Goal: Register for event/course

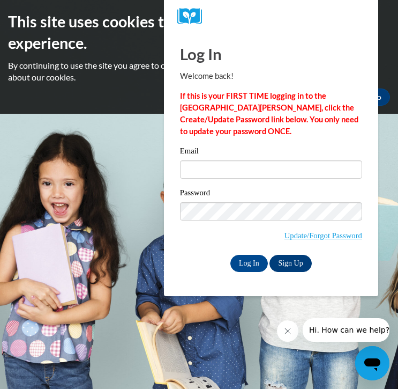
click at [283, 260] on link "Sign Up" at bounding box center [291, 263] width 42 height 17
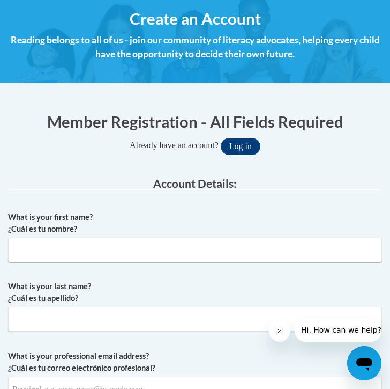
scroll to position [161, 0]
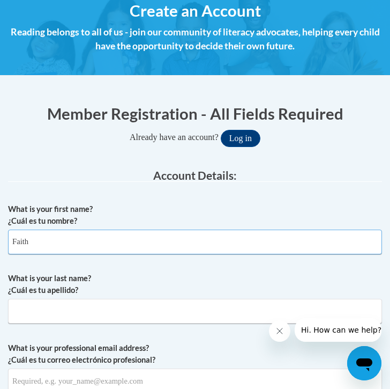
type input "Faith"
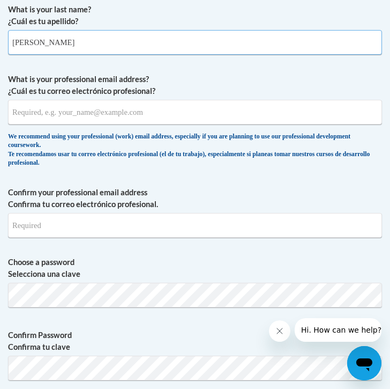
scroll to position [431, 0]
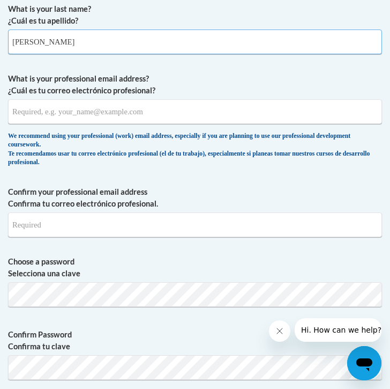
type input "[PERSON_NAME]"
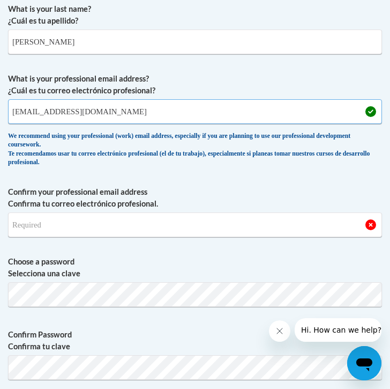
type input "[EMAIL_ADDRESS][DOMAIN_NAME]"
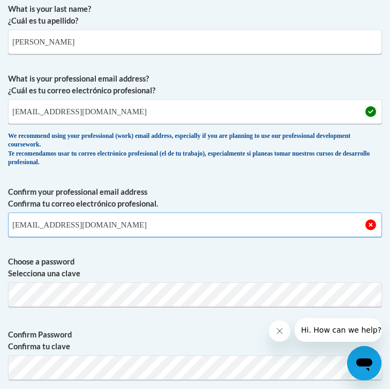
type input "[EMAIL_ADDRESS][DOMAIN_NAME]"
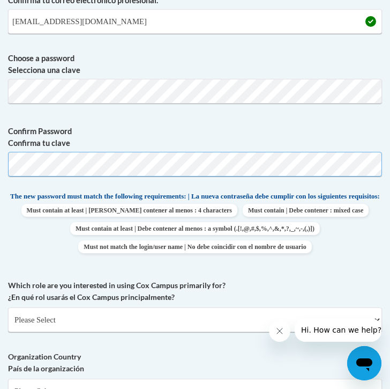
scroll to position [638, 0]
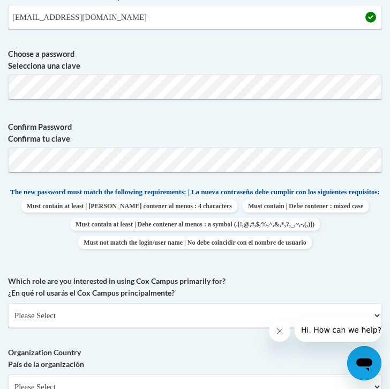
click at [28, 270] on div "What is your first name? ¿Cuál es tu nombre? Faith What is your last name? ¿Cuá…" at bounding box center [195, 160] width 374 height 879
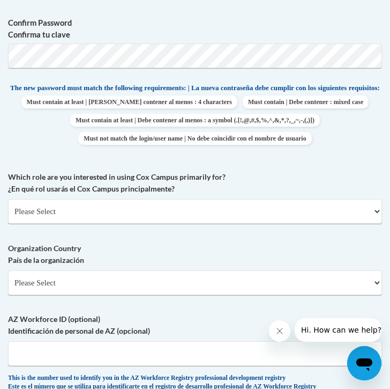
scroll to position [743, 0]
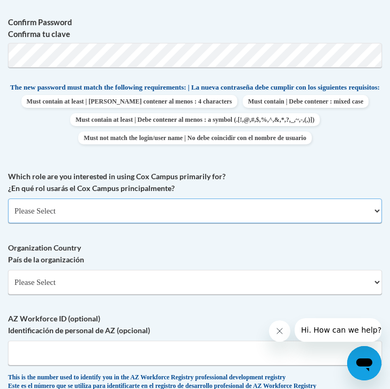
select select "fbf2d438-af2f-41f8-98f1-81c410e29de3"
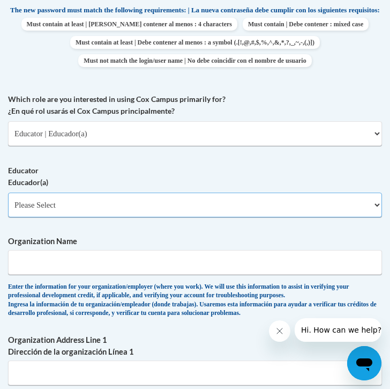
scroll to position [821, 0]
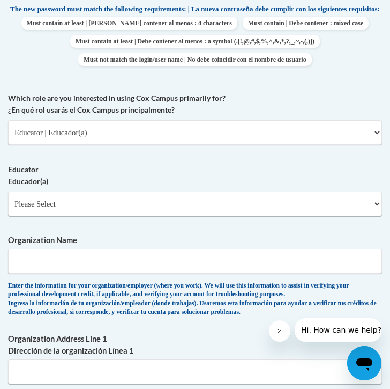
click at [57, 211] on div "Educator Educador(a) Please Select Early Learning/Daycare Teacher/Family Home C…" at bounding box center [195, 194] width 374 height 61
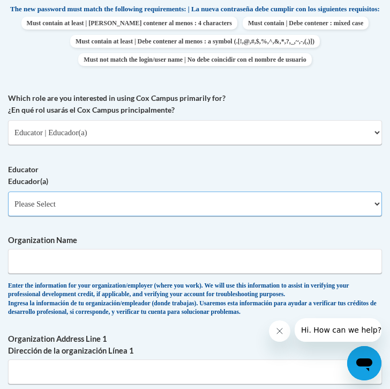
select select "67563ca1-16dc-4830-a7b3-94a34bed3689"
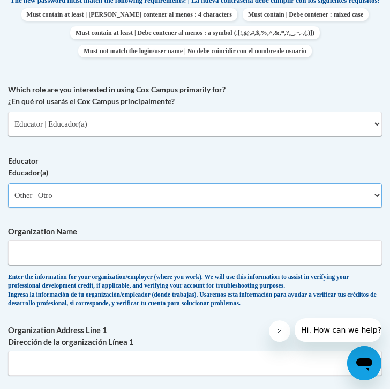
scroll to position [833, 0]
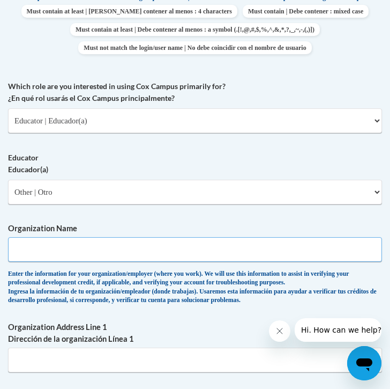
click at [370, 240] on input "Organization Name" at bounding box center [195, 249] width 374 height 25
click at [373, 242] on input "Organization Name" at bounding box center [195, 249] width 374 height 25
type input "Northwest state community college"
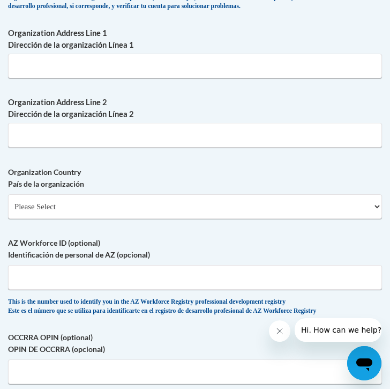
scroll to position [1124, 0]
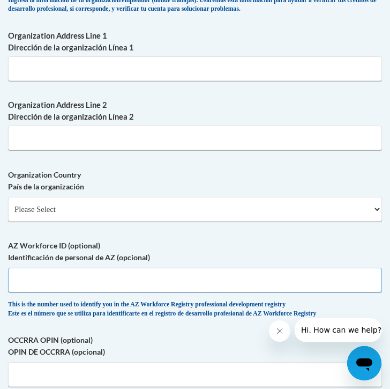
click at [34, 268] on input "AZ Workforce ID (optional) Identificación de personal de AZ (opcional)" at bounding box center [195, 280] width 374 height 25
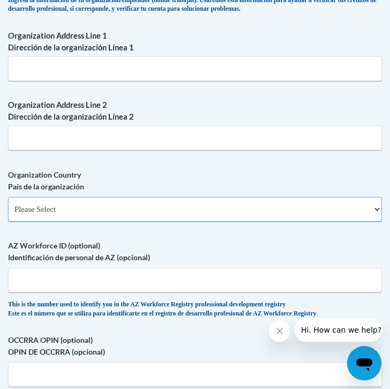
select select "ad49bcad-a171-4b2e-b99c-48b446064914"
select select
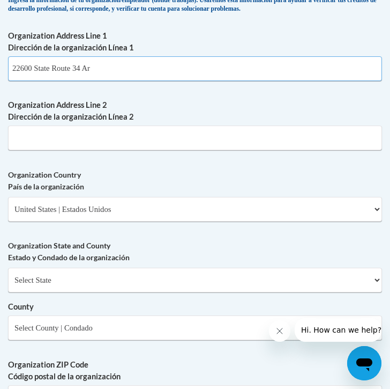
scroll to position [1125, 0]
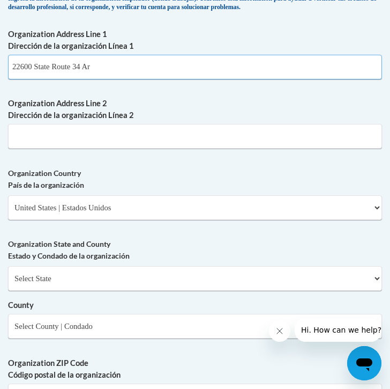
type input "22600 State Route 34 Ar"
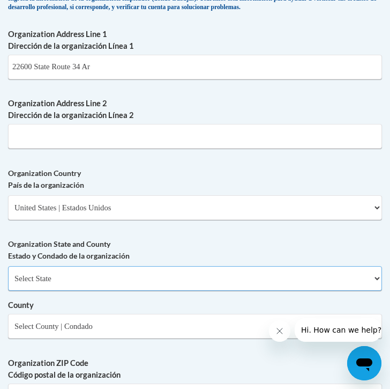
select select "Ohio"
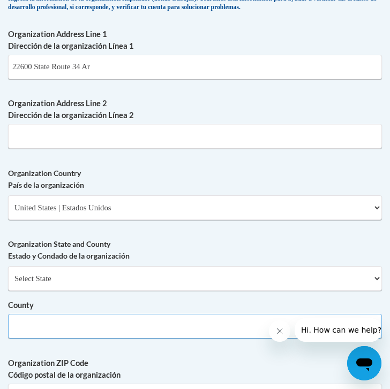
click at [26, 314] on select "County" at bounding box center [195, 326] width 374 height 25
click at [93, 314] on select "Select County Adams Allen Ashland Ashtabula Athens Auglaize Belmont Brown Butle…" at bounding box center [195, 326] width 374 height 25
select select "Fulton"
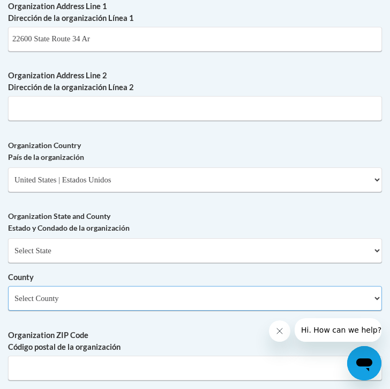
scroll to position [1152, 0]
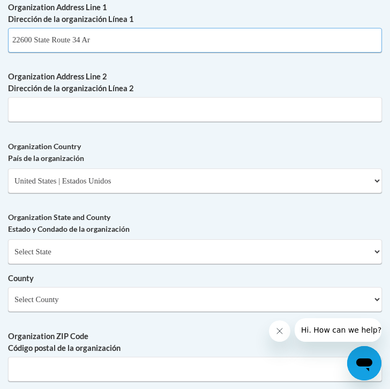
click at [125, 34] on input "22600 State Route 34 Ar" at bounding box center [195, 40] width 374 height 25
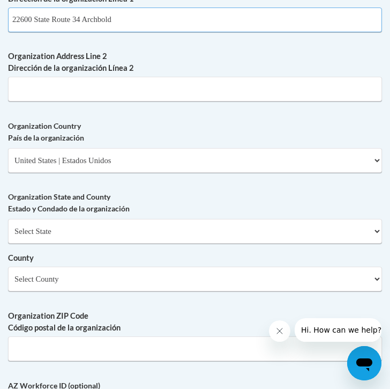
scroll to position [1175, 0]
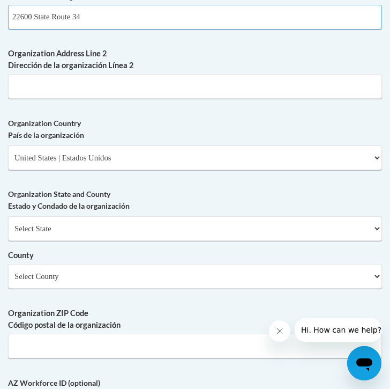
type input "22600 State Route 34"
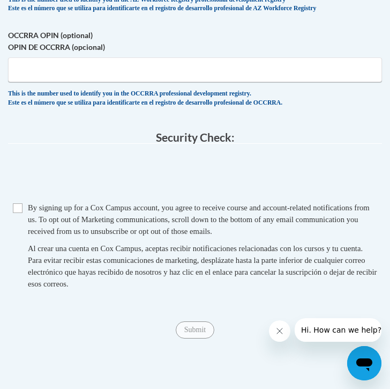
scroll to position [1621, 0]
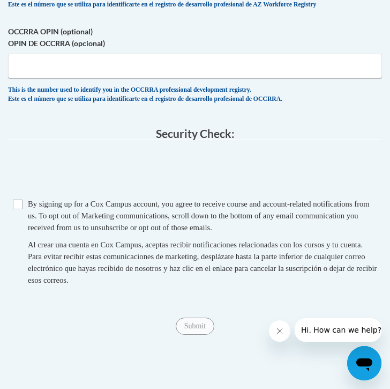
type input "43502"
click at [14, 199] on input "Checkbox" at bounding box center [18, 204] width 10 height 10
checkbox input "true"
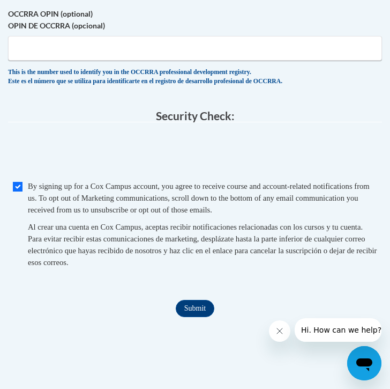
scroll to position [1641, 0]
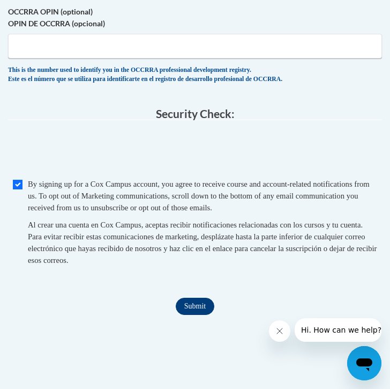
click at [191, 298] on input "Submit" at bounding box center [195, 306] width 39 height 17
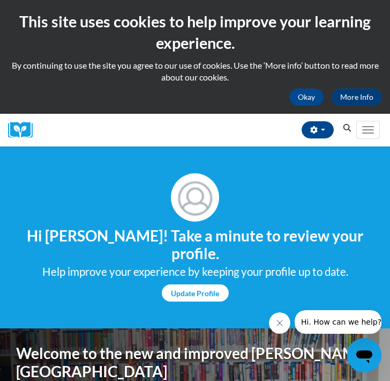
click at [180, 293] on link "Update Profile" at bounding box center [195, 292] width 67 height 17
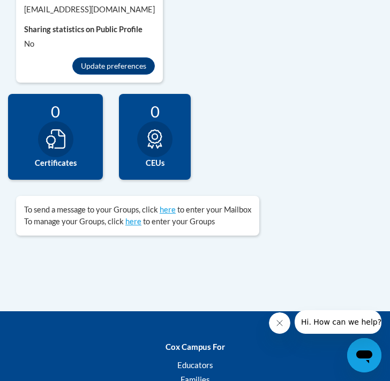
scroll to position [1205, 0]
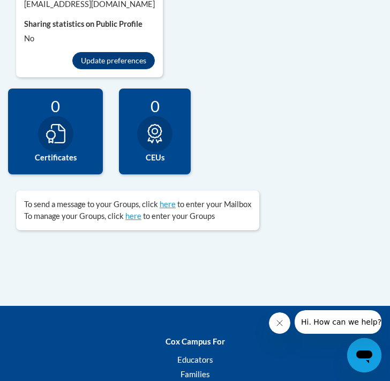
click at [53, 139] on icon at bounding box center [55, 133] width 19 height 19
click at [65, 164] on div "0 Certificates" at bounding box center [55, 131] width 95 height 86
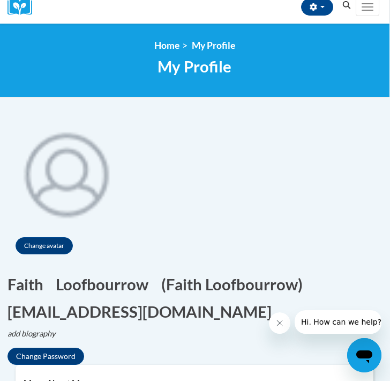
scroll to position [110, 1]
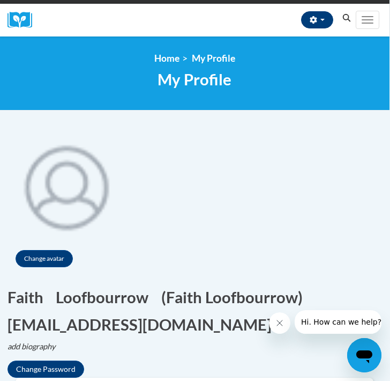
click at [317, 20] on icon "button" at bounding box center [314, 20] width 8 height 8
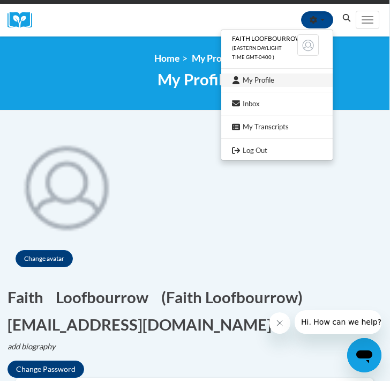
click at [282, 76] on link "My Profile" at bounding box center [277, 79] width 112 height 13
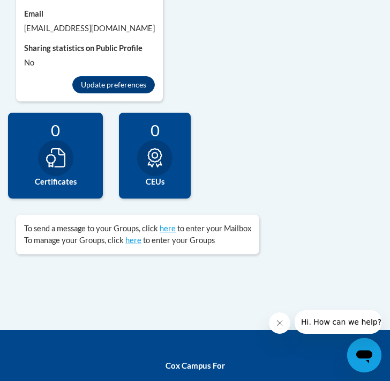
scroll to position [1334, 0]
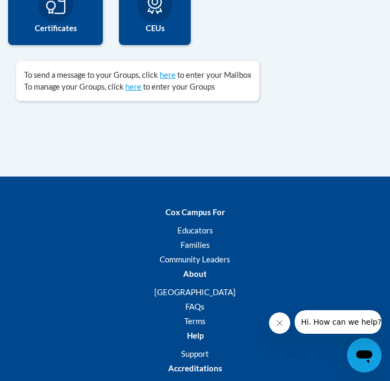
click at [74, 27] on label "Certificates" at bounding box center [55, 29] width 79 height 12
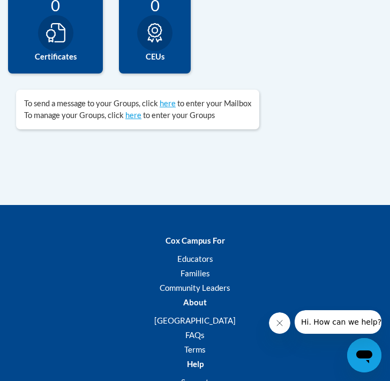
scroll to position [1302, 0]
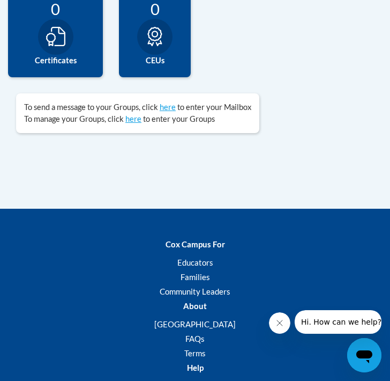
click at [53, 43] on icon at bounding box center [55, 36] width 19 height 19
click at [153, 60] on label "CEUs" at bounding box center [155, 61] width 56 height 12
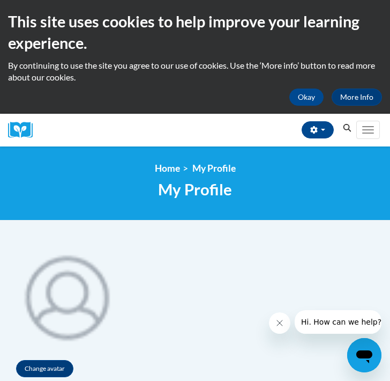
scroll to position [0, 0]
click at [18, 122] on img at bounding box center [24, 130] width 32 height 17
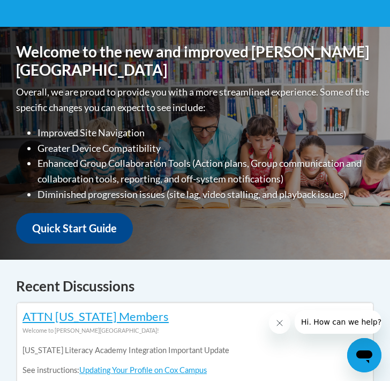
scroll to position [121, 0]
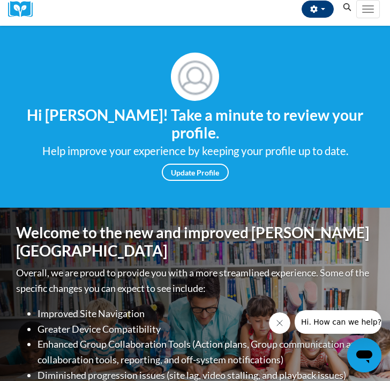
click at [317, 11] on icon "button" at bounding box center [313, 9] width 7 height 8
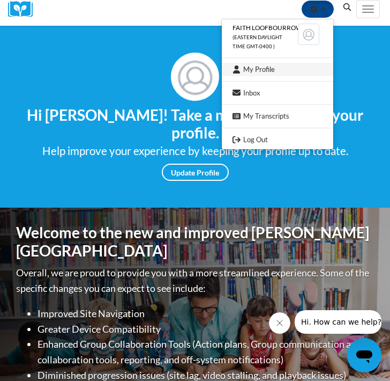
click at [252, 66] on link "My Profile" at bounding box center [278, 69] width 112 height 13
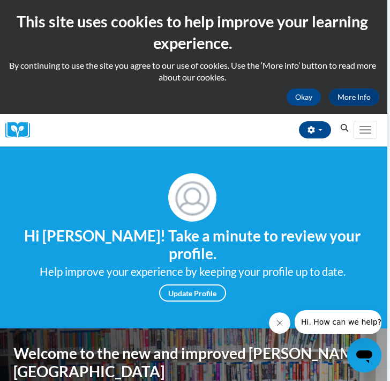
scroll to position [0, 3]
click at [343, 129] on icon "Search" at bounding box center [345, 128] width 8 height 8
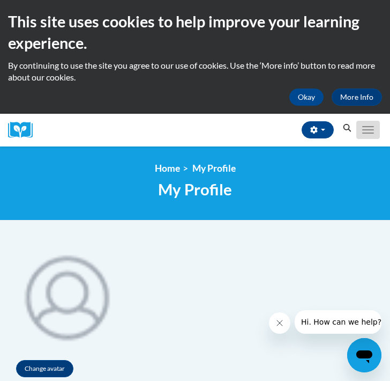
click at [362, 130] on button "Toggle navigation" at bounding box center [369, 130] width 24 height 18
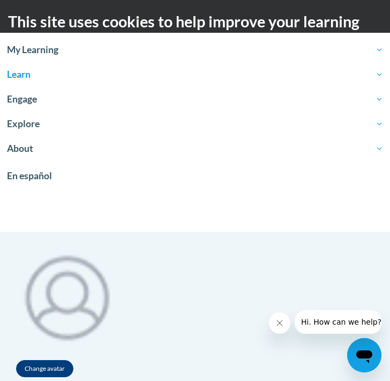
click at [73, 64] on link "Learn" at bounding box center [195, 74] width 390 height 25
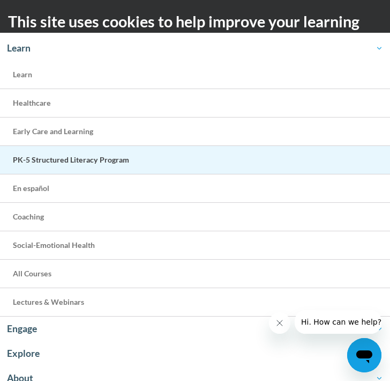
scroll to position [27, 0]
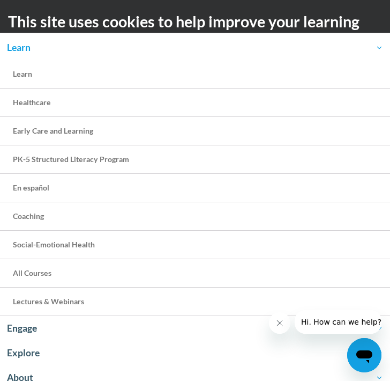
click at [277, 39] on link "Learn" at bounding box center [195, 47] width 390 height 25
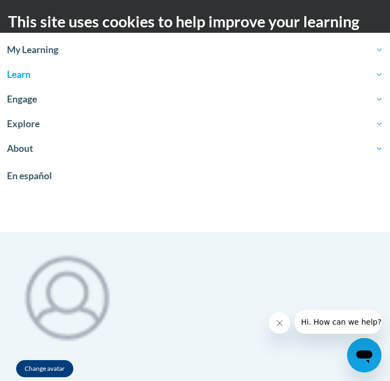
scroll to position [0, 0]
click at [307, 26] on h2 "This site uses cookies to help improve your learning experience." at bounding box center [195, 32] width 374 height 43
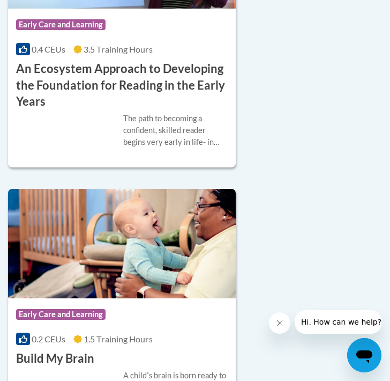
scroll to position [581, 0]
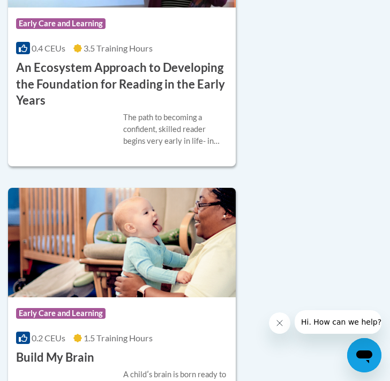
click at [93, 82] on h3 "An Ecosystem Approach to Developing the Foundation for Reading in the Early Yea…" at bounding box center [122, 84] width 212 height 49
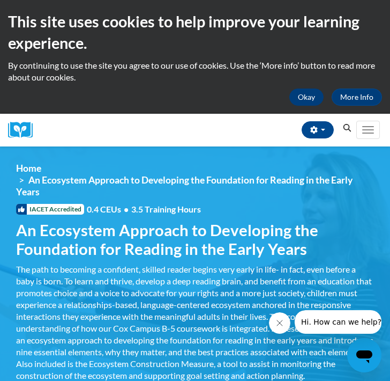
click at [306, 95] on button "Okay" at bounding box center [307, 96] width 34 height 17
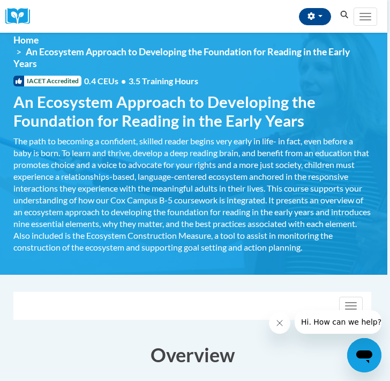
scroll to position [0, 3]
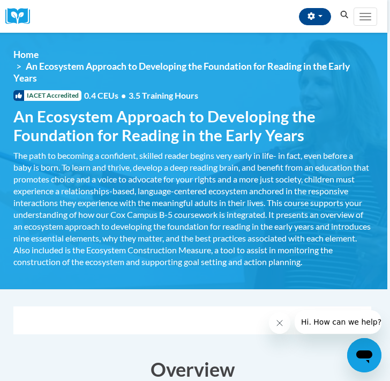
click at [66, 66] on span "An Ecosystem Approach to Developing the Foundation for Reading in the Early Yea…" at bounding box center [181, 72] width 337 height 23
click at [20, 66] on li "An Ecosystem Approach to Developing the Foundation for Reading in the Early Yea…" at bounding box center [192, 73] width 358 height 24
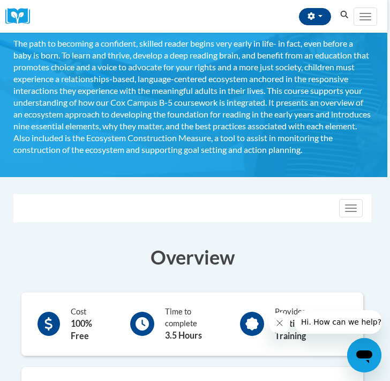
scroll to position [113, 3]
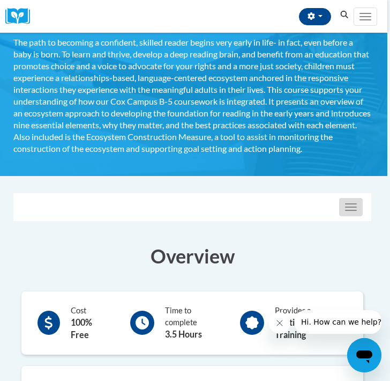
click at [350, 211] on button "Toggle navigation" at bounding box center [351, 207] width 24 height 18
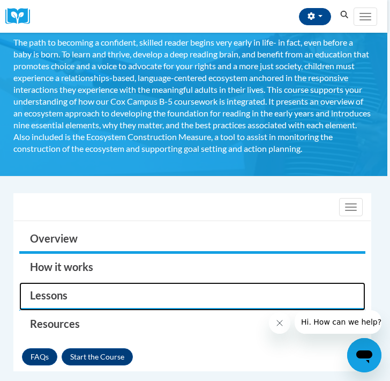
click at [83, 292] on link "Lessons" at bounding box center [192, 296] width 346 height 28
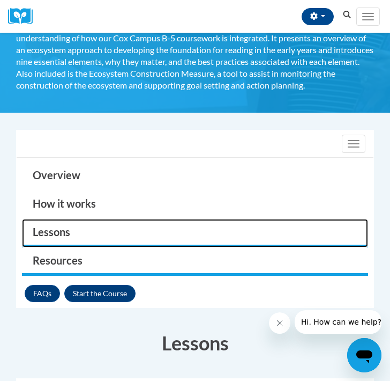
scroll to position [156, 0]
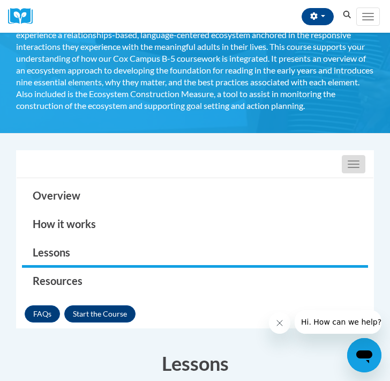
click at [353, 167] on span "button" at bounding box center [354, 167] width 12 height 1
click at [356, 165] on button "Toggle navigation" at bounding box center [354, 164] width 24 height 18
click at [349, 161] on span "button" at bounding box center [354, 160] width 12 height 1
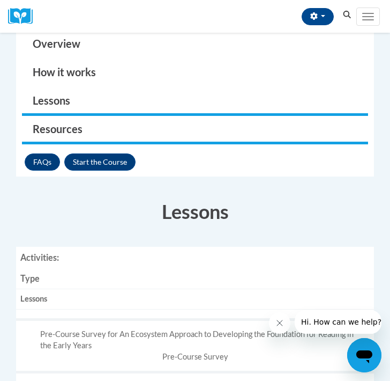
scroll to position [303, 0]
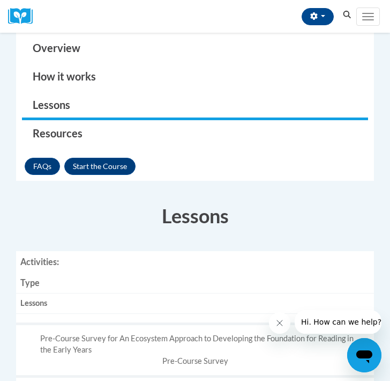
click at [40, 259] on th "Activities:" at bounding box center [195, 261] width 358 height 21
click at [107, 167] on button "Enroll" at bounding box center [99, 166] width 71 height 17
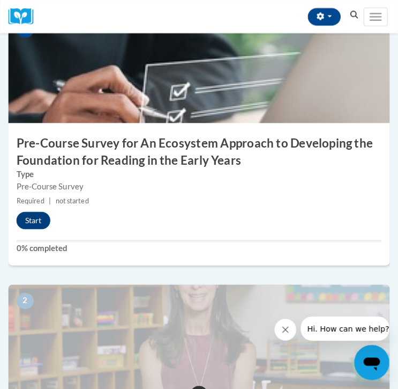
scroll to position [306, 0]
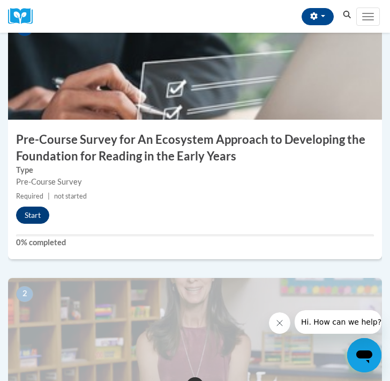
click at [38, 211] on button "Start" at bounding box center [32, 214] width 33 height 17
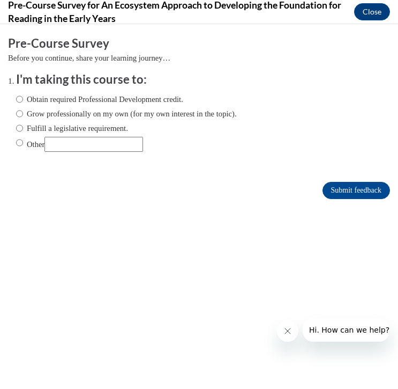
scroll to position [0, 0]
click at [89, 97] on label "Obtain required Professional Development credit." at bounding box center [99, 99] width 167 height 12
click at [23, 97] on input "Obtain required Professional Development credit." at bounding box center [19, 99] width 7 height 12
radio input "true"
click at [345, 189] on input "Submit feedback" at bounding box center [357, 190] width 68 height 17
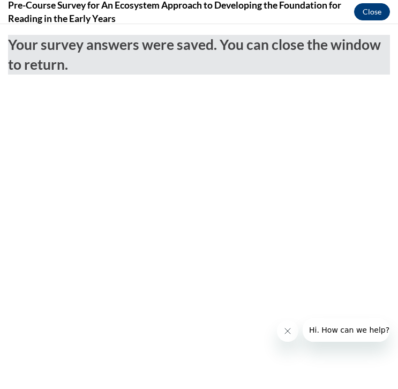
click at [368, 18] on button "Close" at bounding box center [372, 11] width 36 height 17
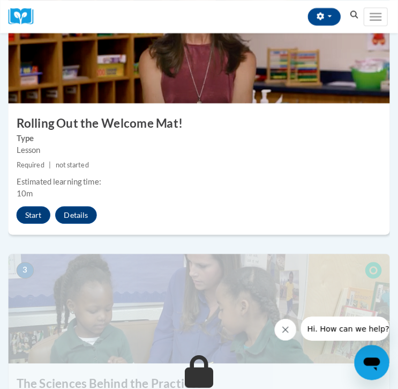
scroll to position [598, 0]
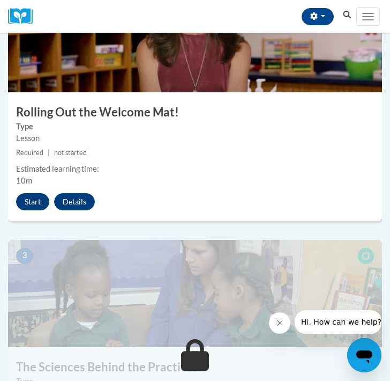
click at [33, 199] on button "Start" at bounding box center [32, 201] width 33 height 17
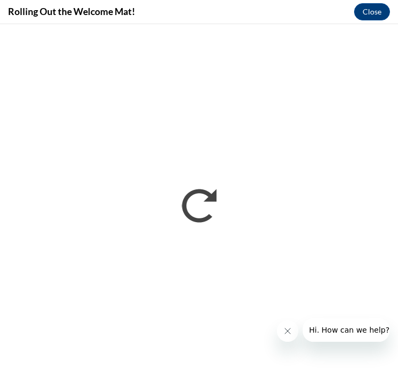
scroll to position [0, 0]
click at [281, 329] on button "Close message from company" at bounding box center [287, 330] width 21 height 21
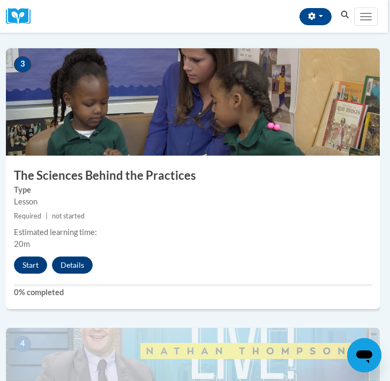
scroll to position [806, 2]
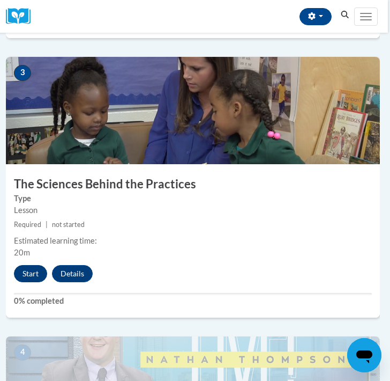
click at [32, 272] on button "Start" at bounding box center [30, 273] width 33 height 17
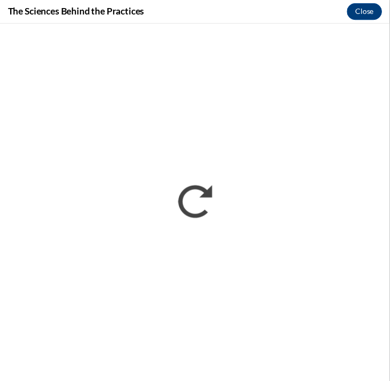
scroll to position [306, 0]
click at [367, 12] on button "Close" at bounding box center [372, 11] width 36 height 17
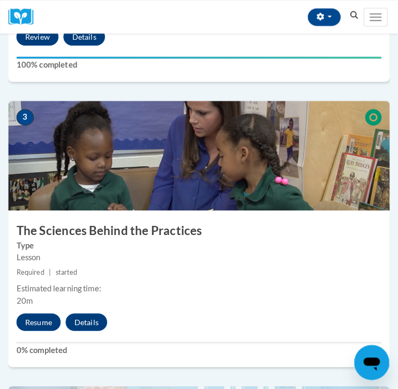
scroll to position [765, 0]
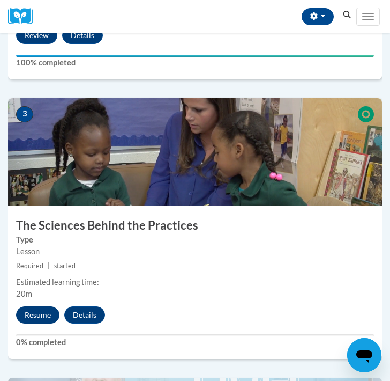
click at [36, 315] on button "Resume" at bounding box center [37, 314] width 43 height 17
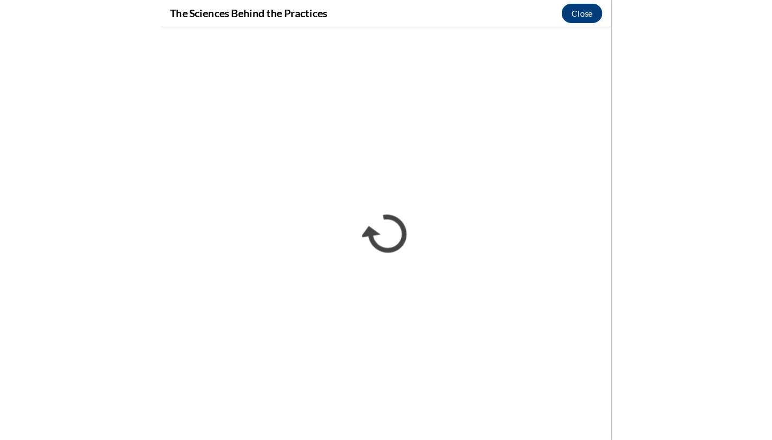
scroll to position [0, 0]
